Goal: Task Accomplishment & Management: Manage account settings

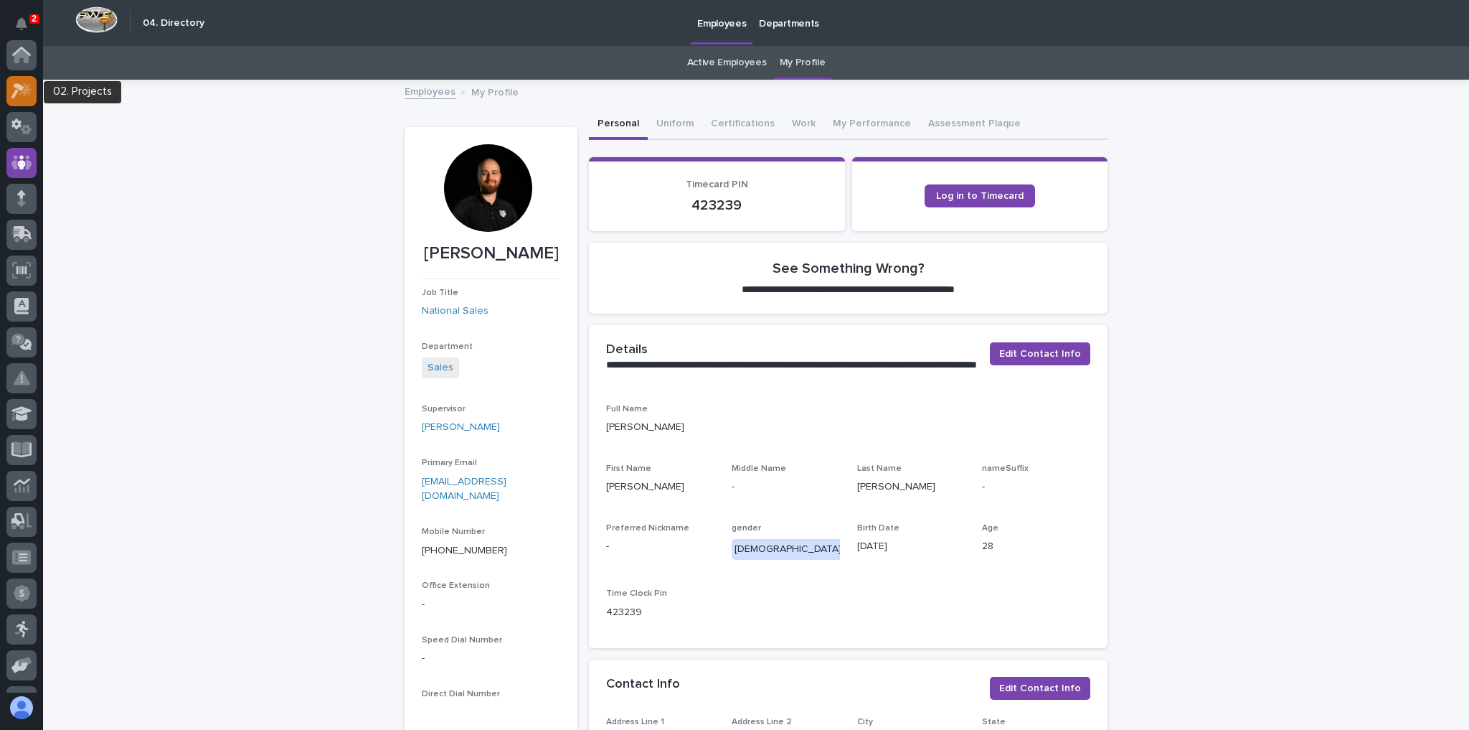
click at [30, 103] on div at bounding box center [21, 91] width 30 height 30
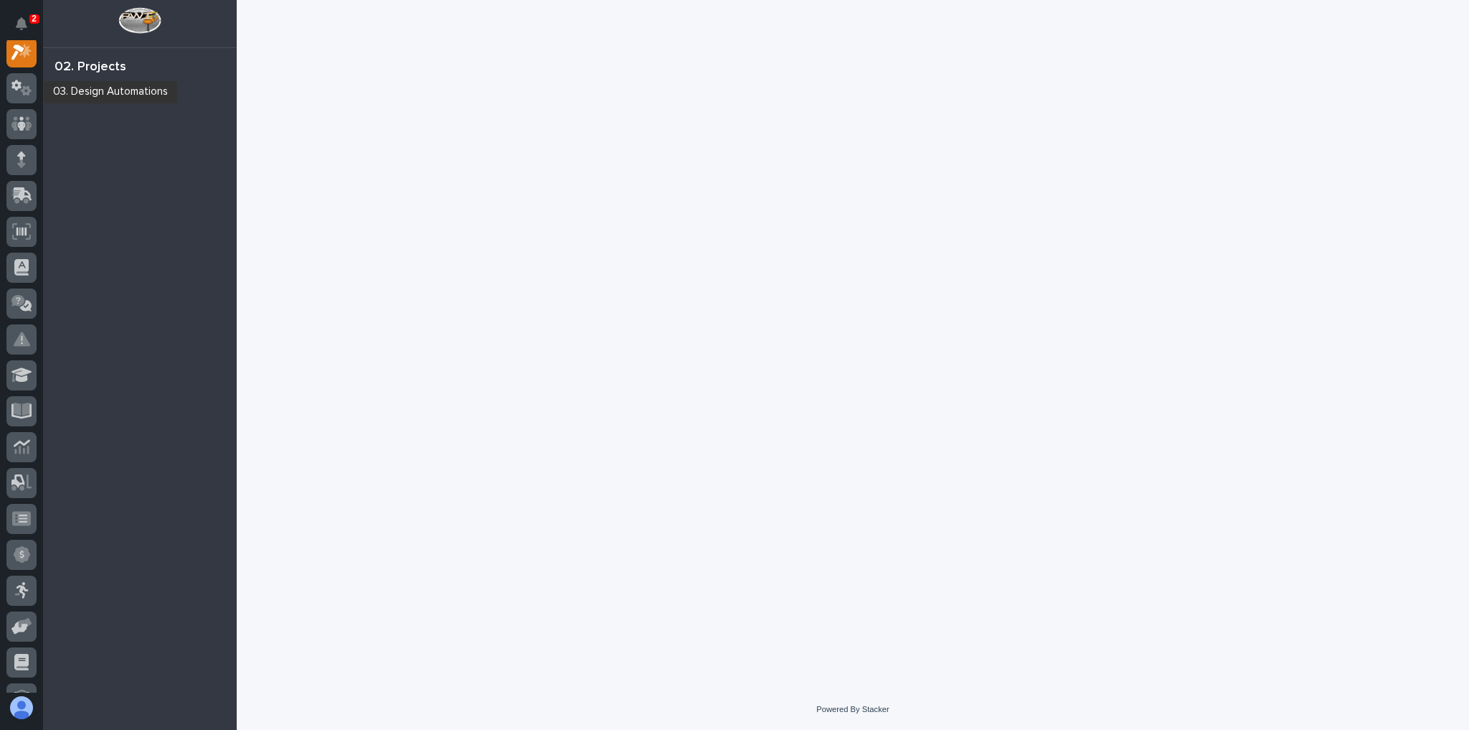
scroll to position [36, 0]
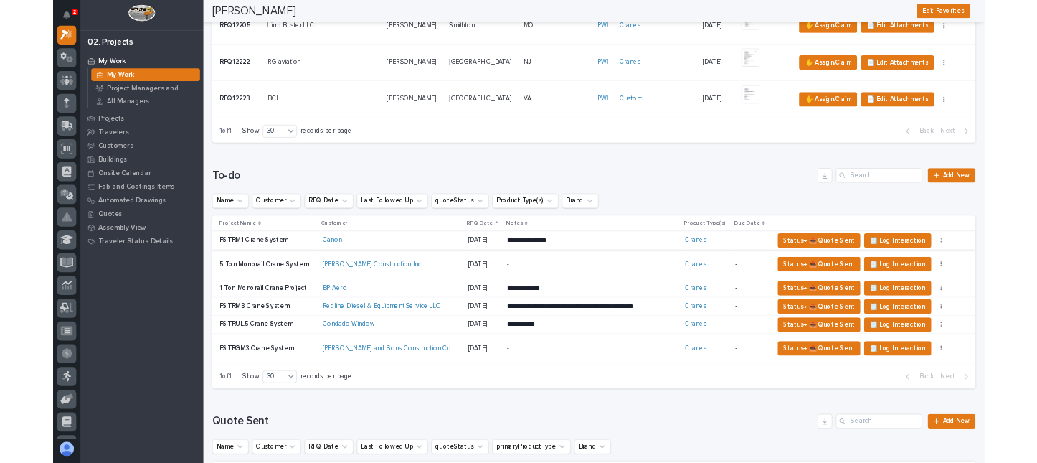
scroll to position [1090, 0]
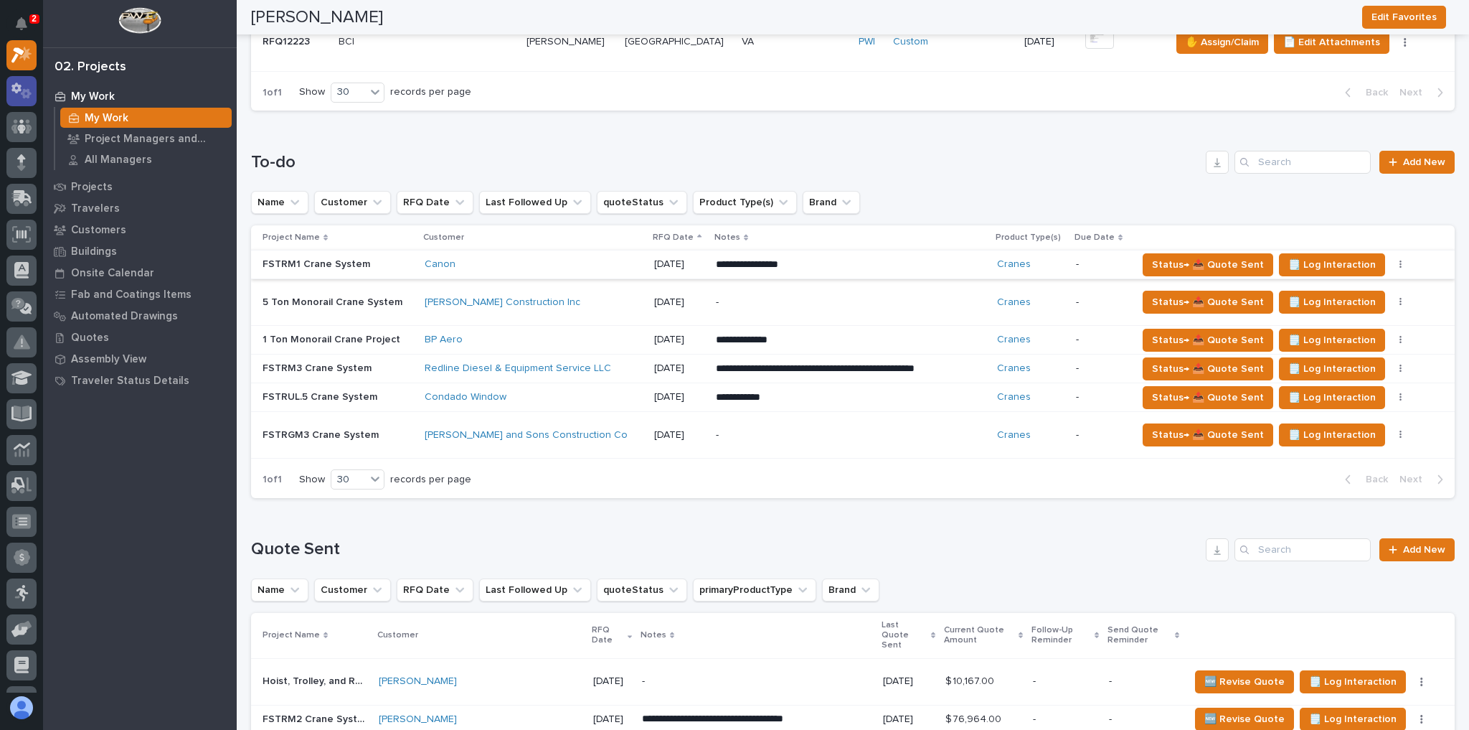
click at [23, 93] on icon at bounding box center [26, 93] width 11 height 10
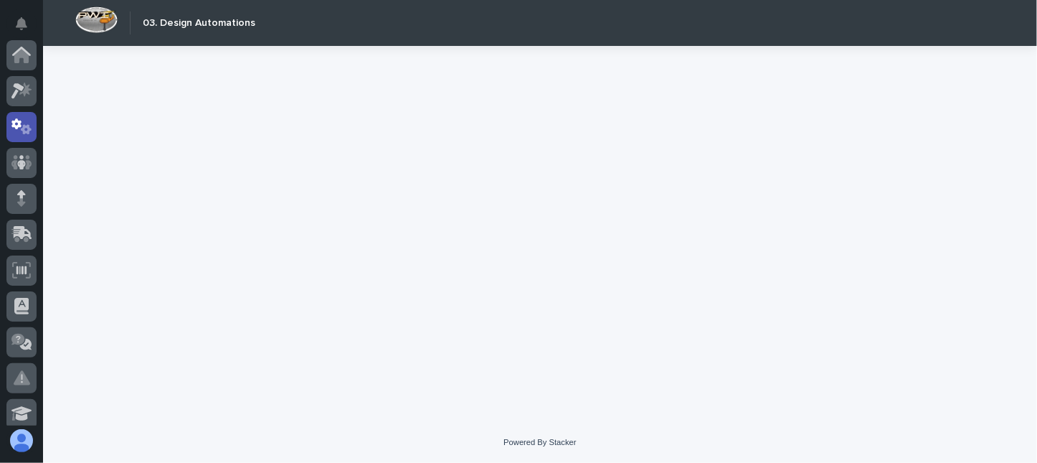
scroll to position [72, 0]
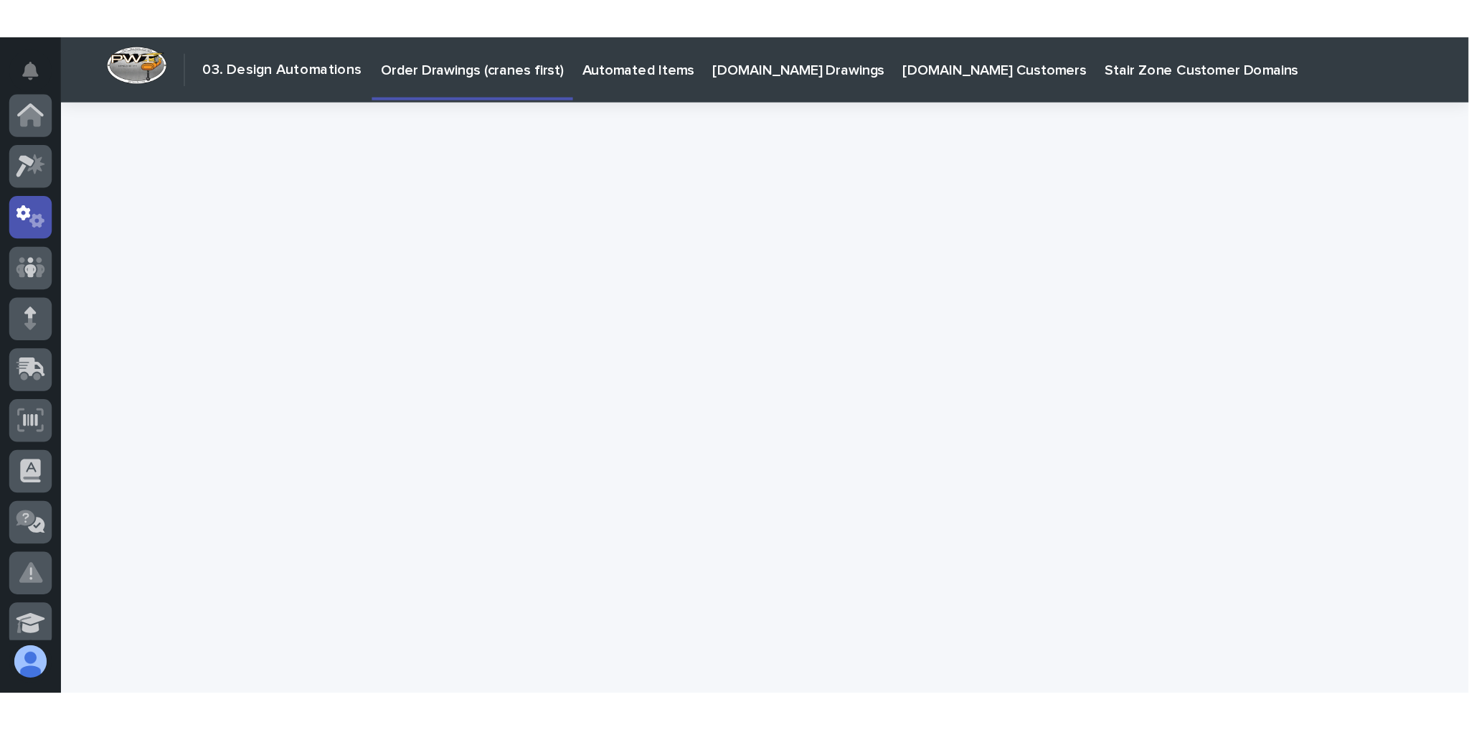
scroll to position [72, 0]
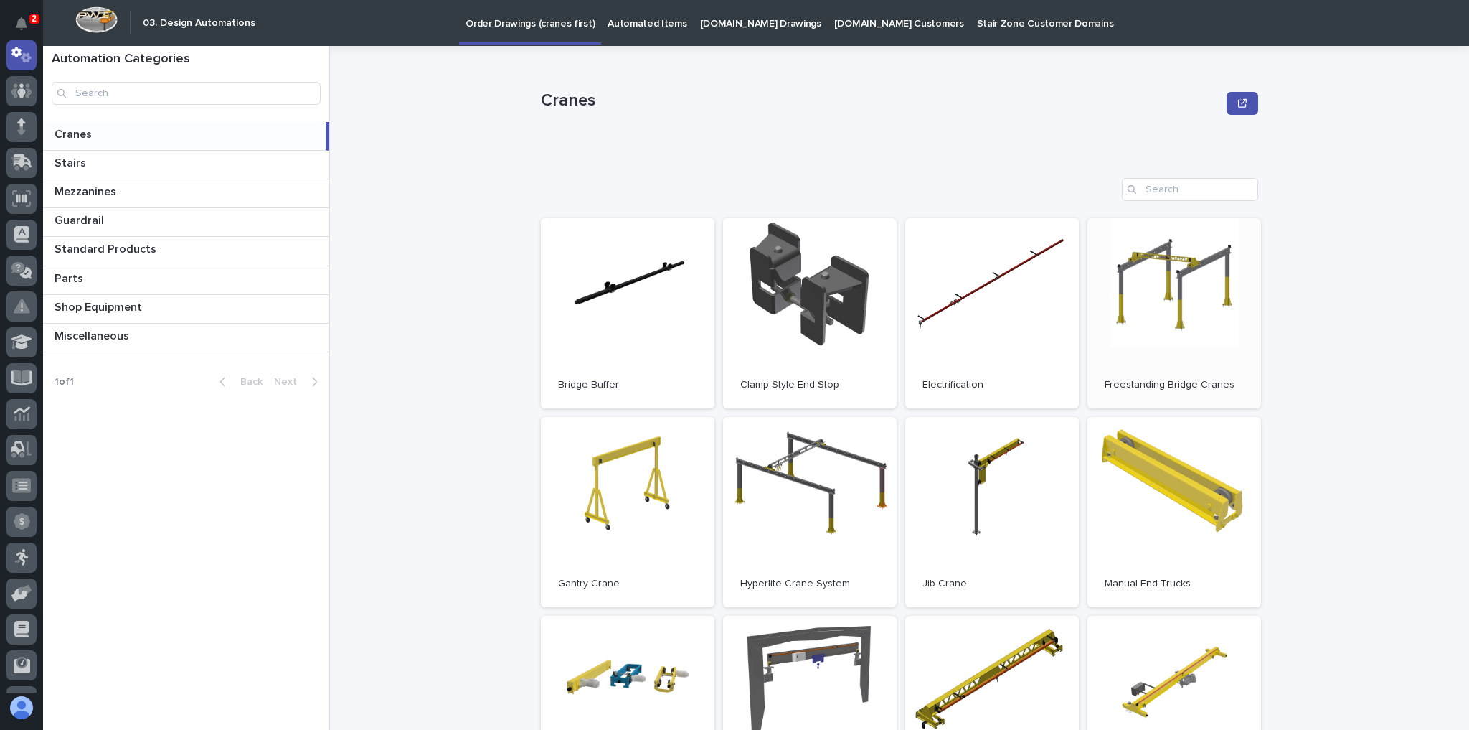
click at [1209, 326] on link "Open" at bounding box center [1175, 313] width 174 height 190
click at [32, 93] on div at bounding box center [21, 91] width 30 height 30
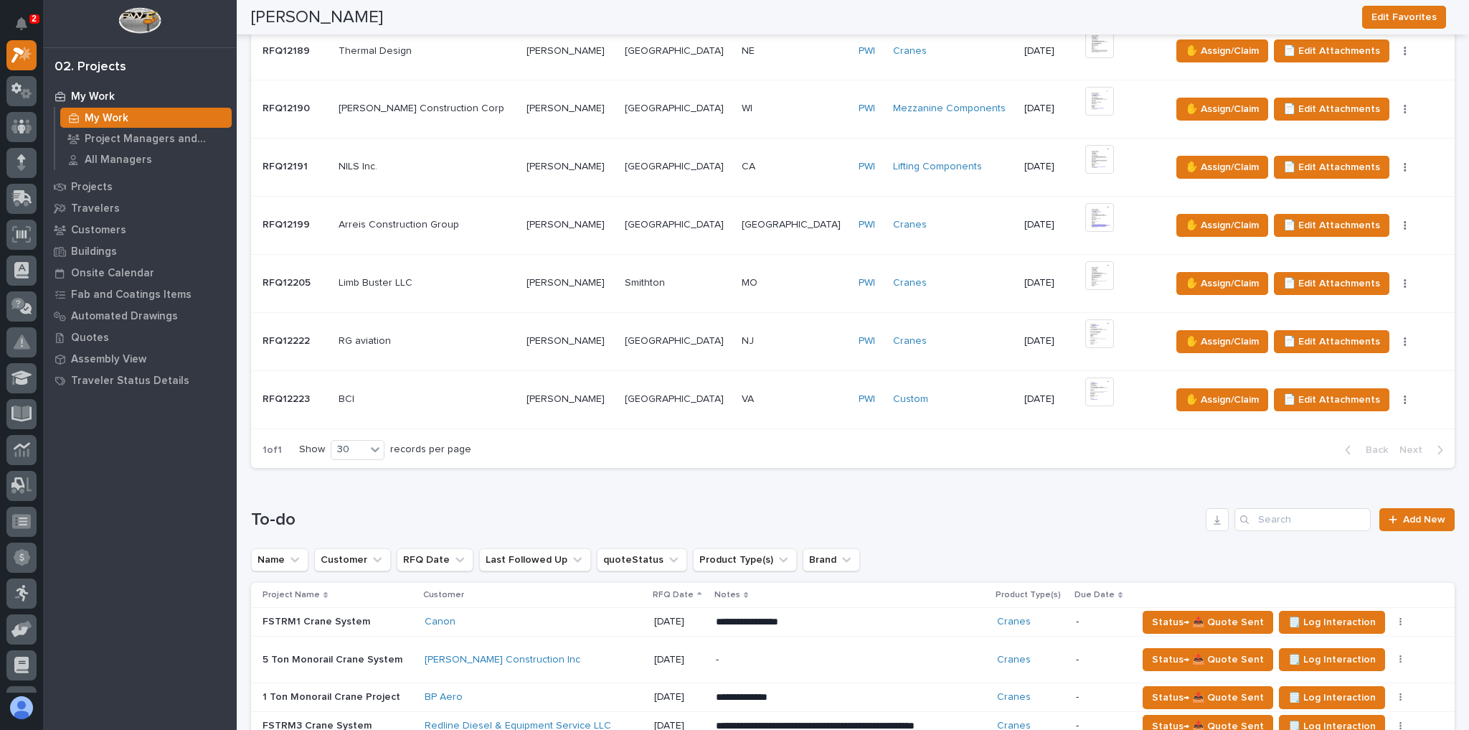
scroll to position [803, 0]
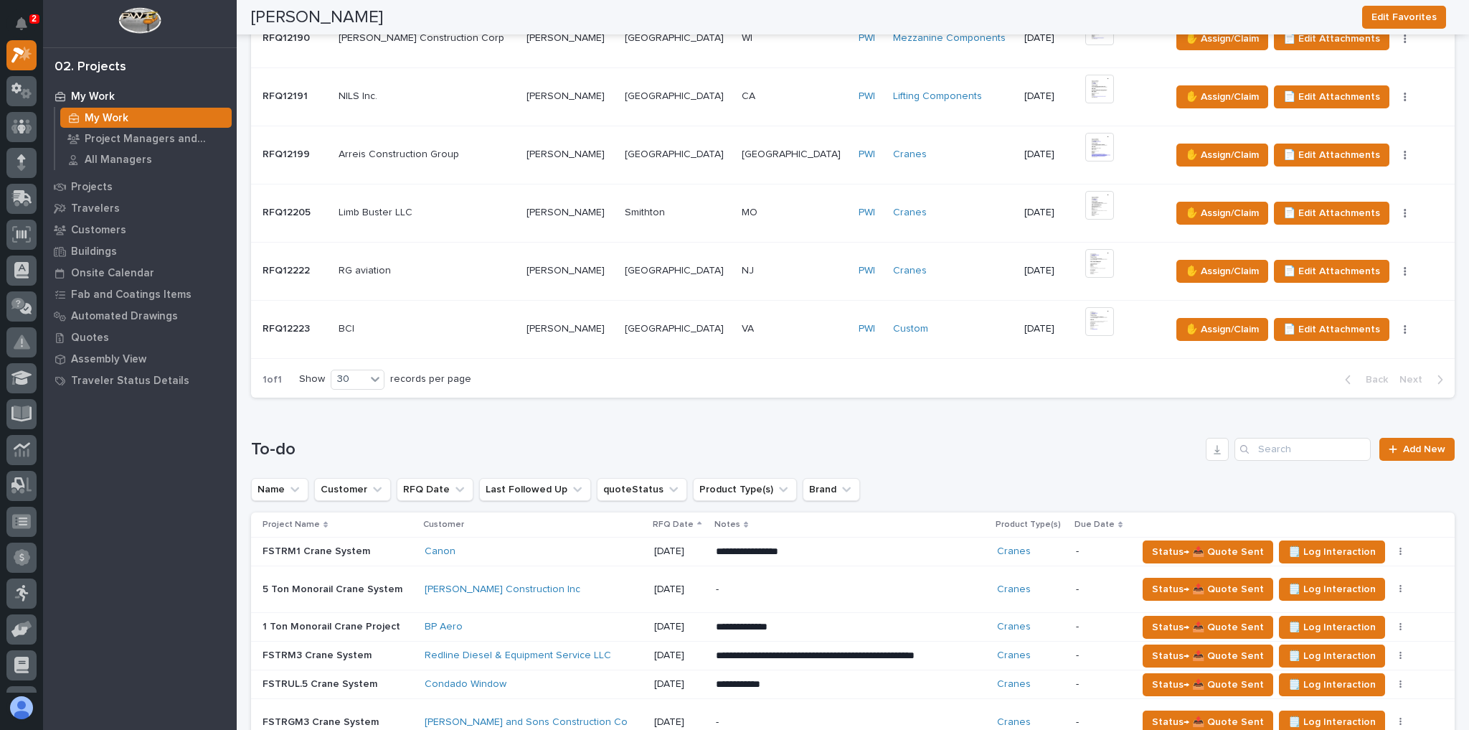
click at [540, 555] on div "Canon" at bounding box center [534, 551] width 218 height 24
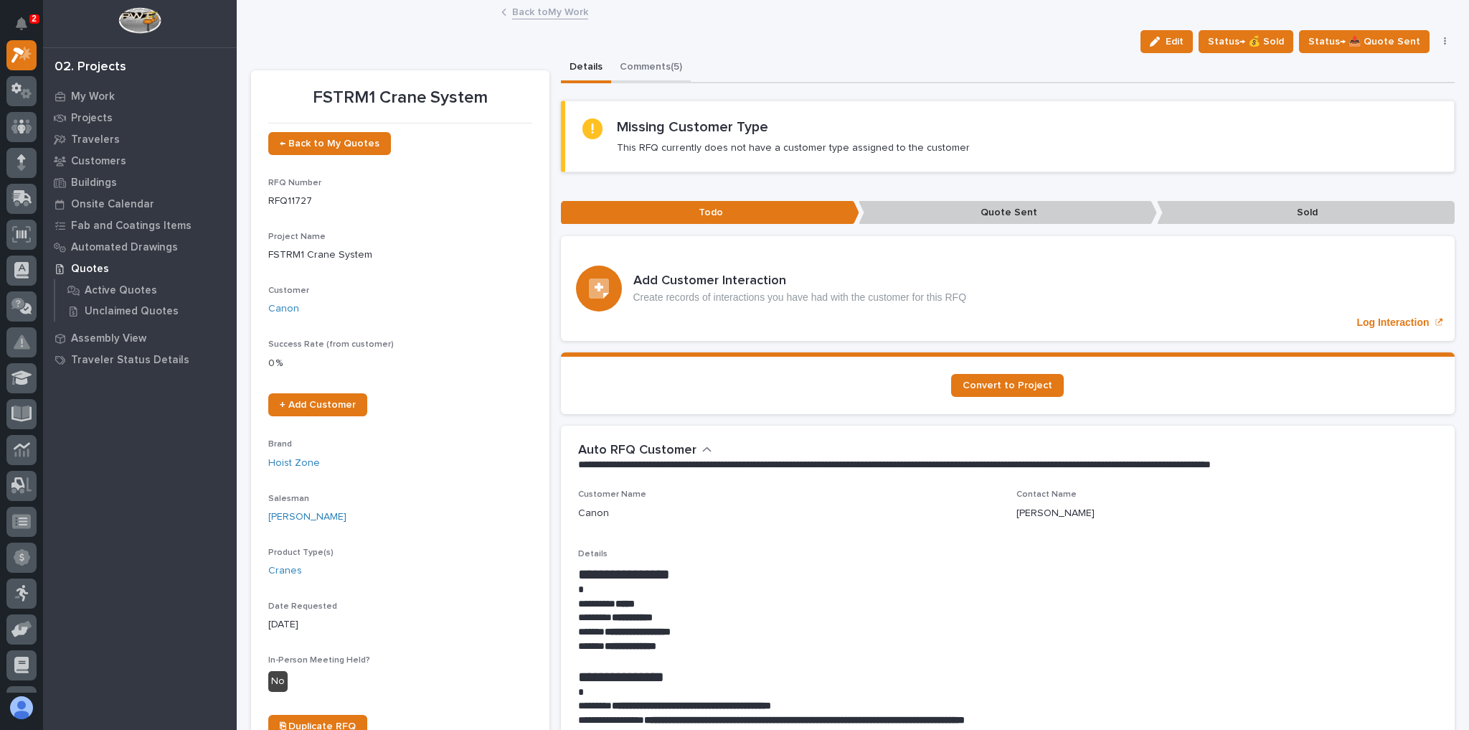
click at [631, 64] on button "Comments (5)" at bounding box center [651, 68] width 80 height 30
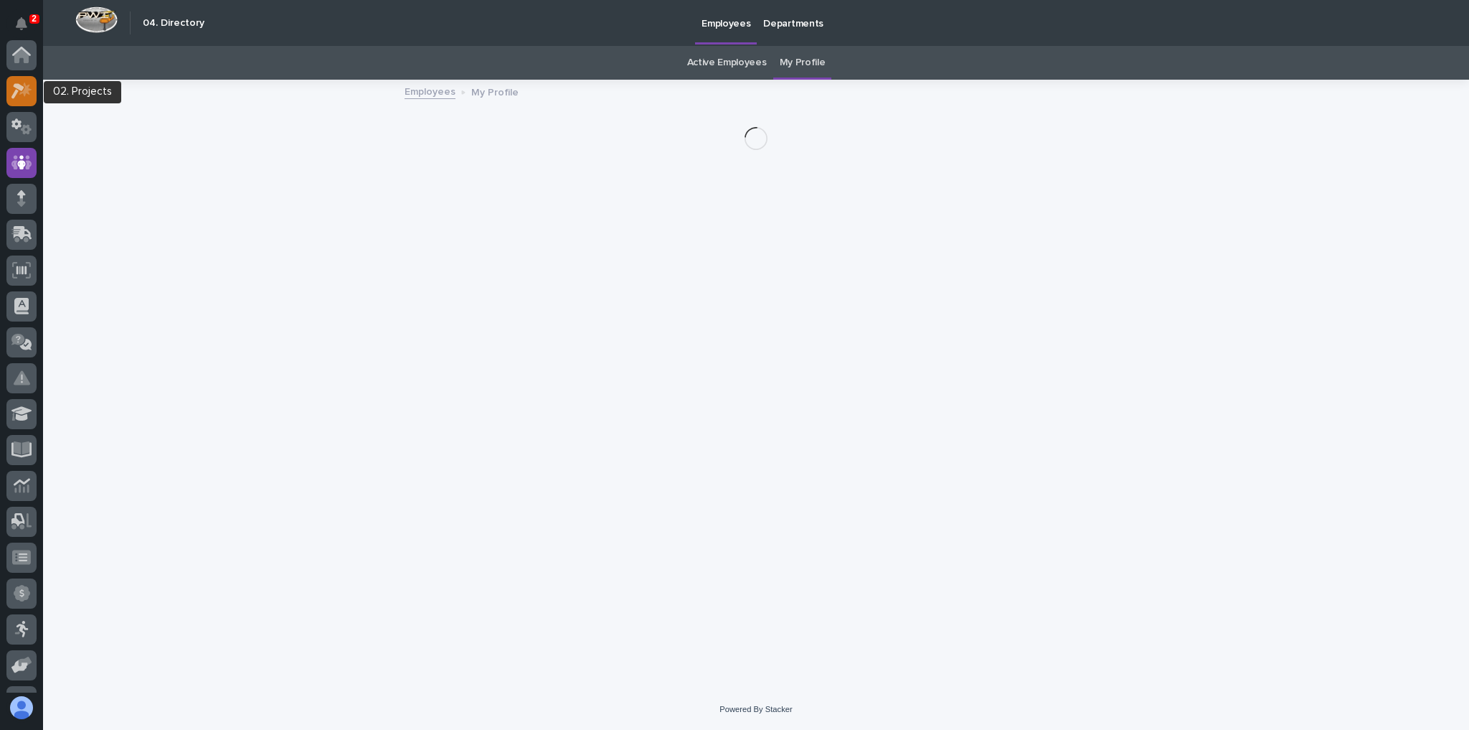
click at [21, 94] on icon at bounding box center [21, 91] width 21 height 17
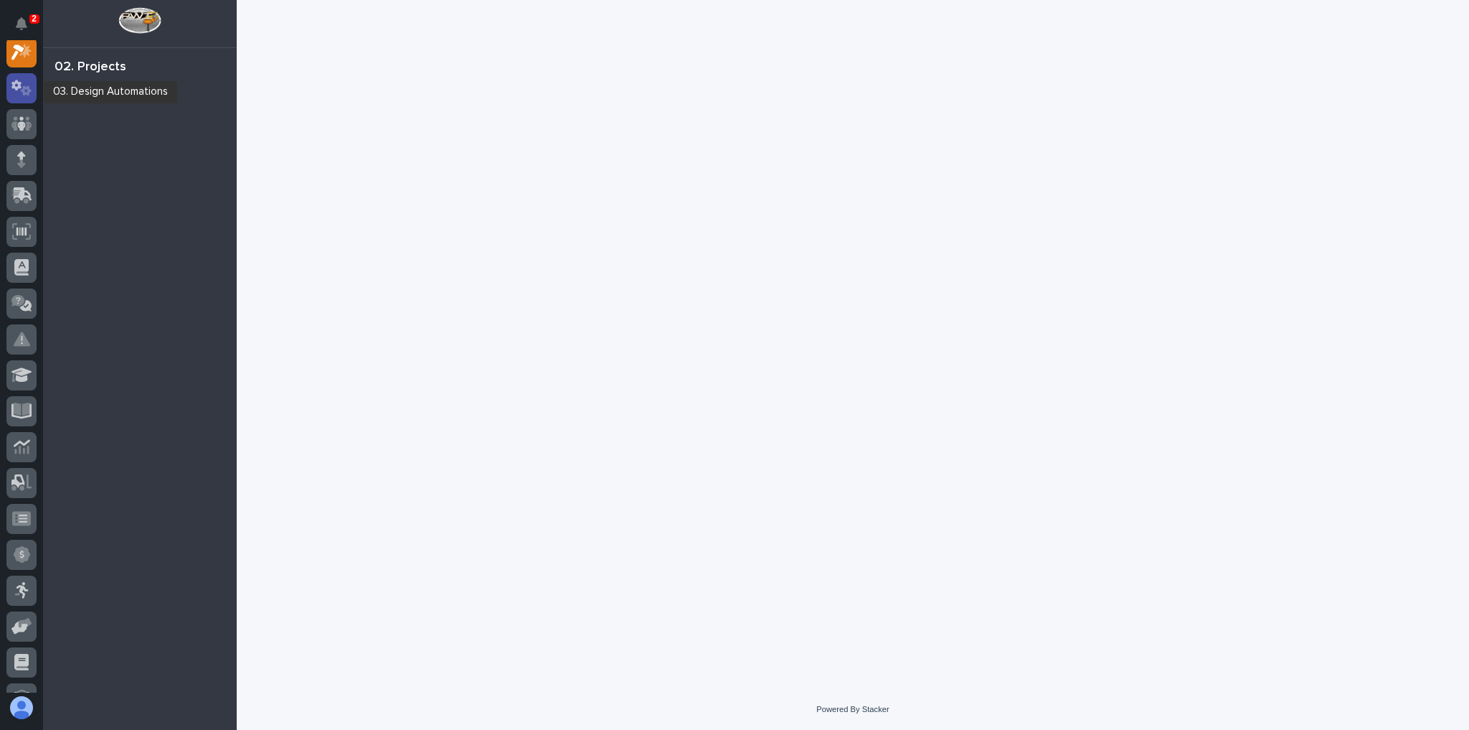
scroll to position [36, 0]
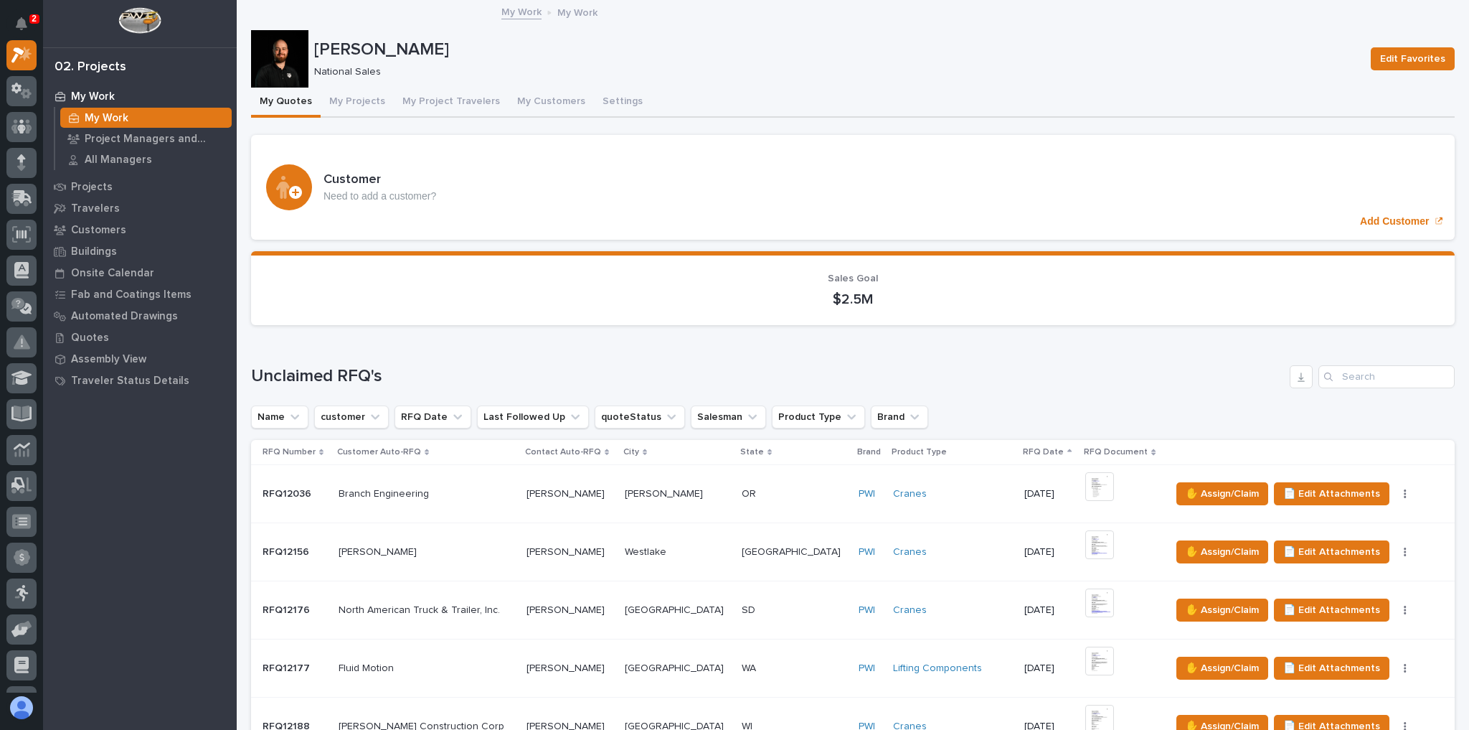
scroll to position [861, 0]
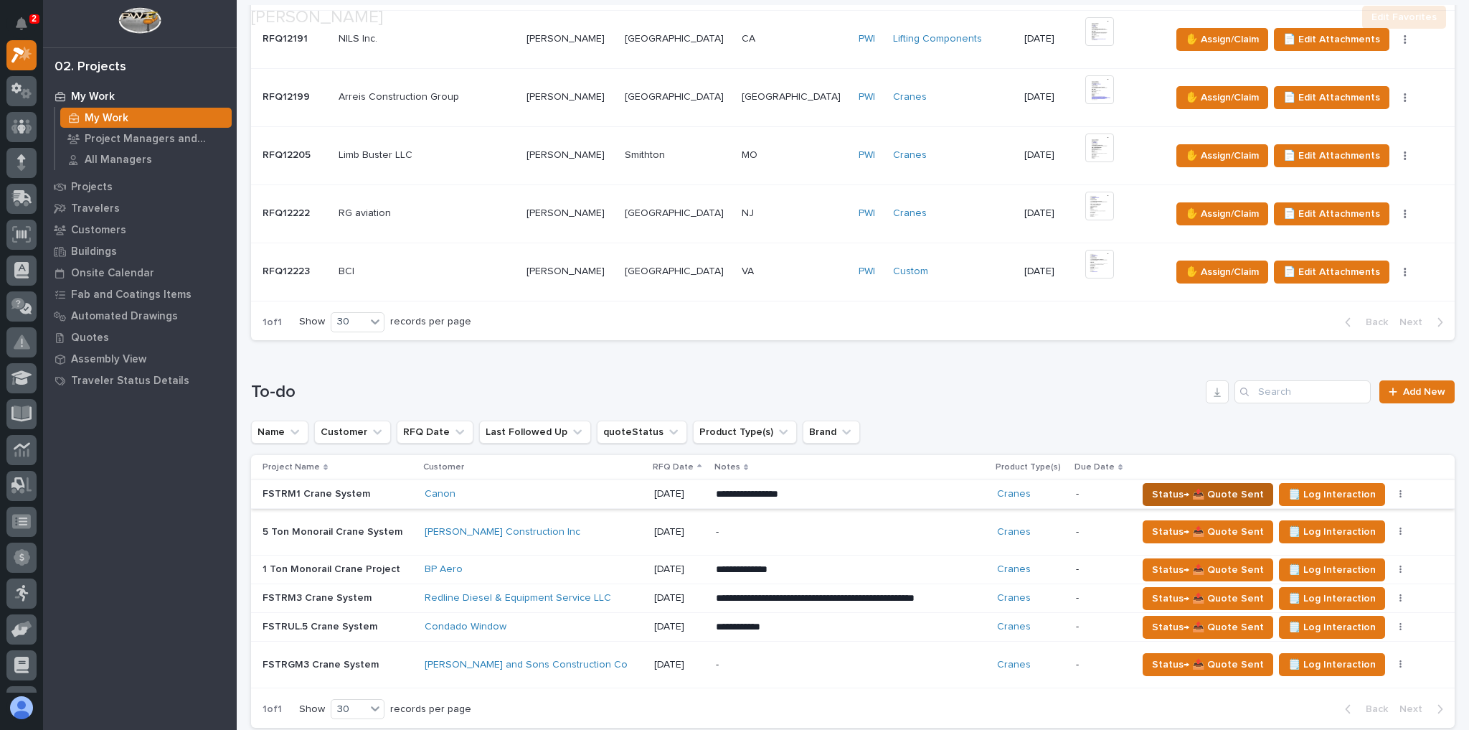
click at [1160, 483] on button "Status→ 📤 Quote Sent" at bounding box center [1208, 494] width 131 height 23
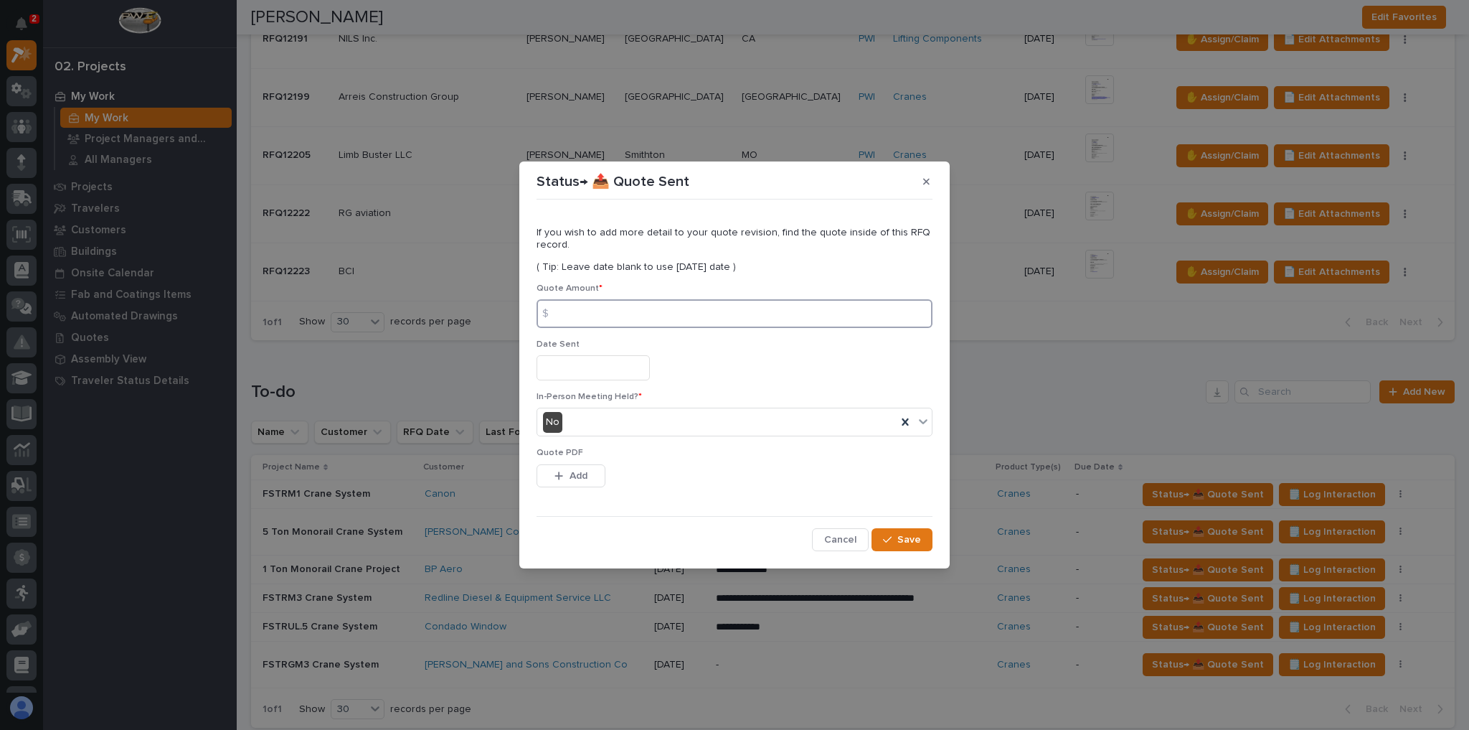
click at [628, 306] on input at bounding box center [735, 313] width 396 height 29
type input "65814"
click at [927, 537] on button "Save" at bounding box center [902, 539] width 61 height 23
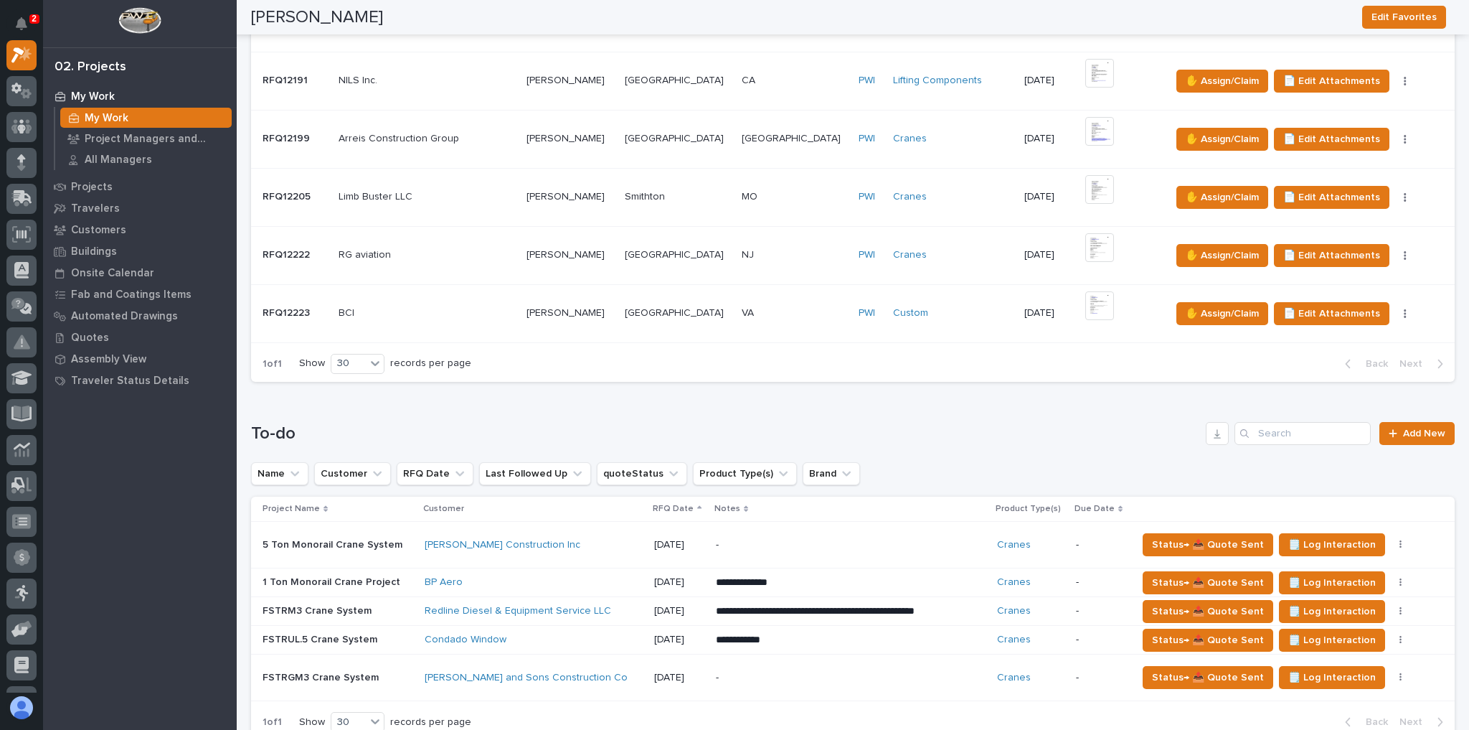
scroll to position [803, 0]
